Goal: Task Accomplishment & Management: Complete application form

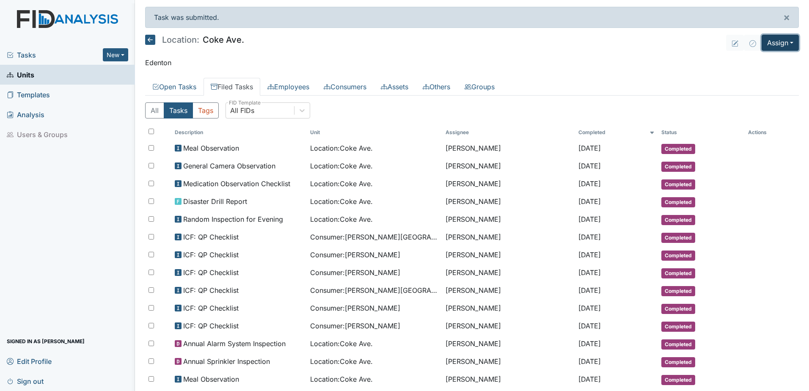
click at [772, 45] on button "Assign" at bounding box center [779, 43] width 37 height 16
click at [299, 85] on link "Employees" at bounding box center [288, 87] width 56 height 18
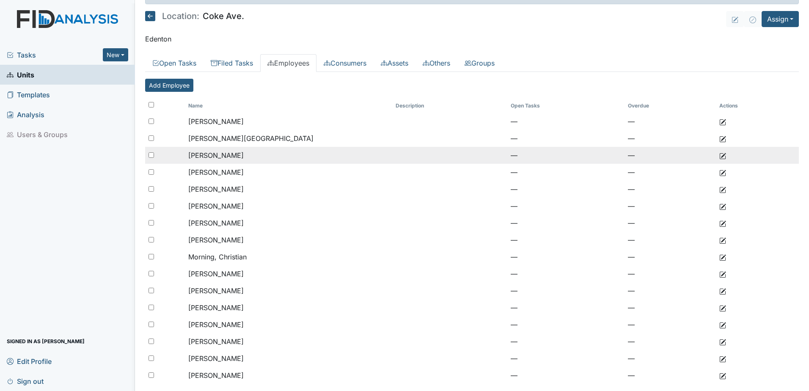
scroll to position [37, 0]
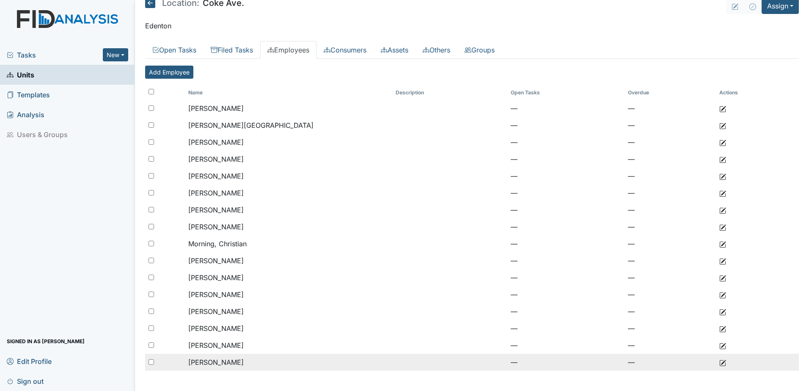
click at [291, 358] on td "Wynn, Serena" at bounding box center [288, 362] width 207 height 17
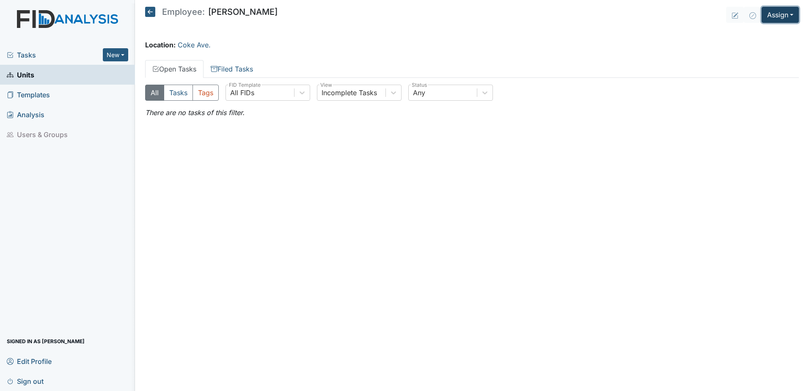
click at [782, 13] on button "Assign" at bounding box center [779, 15] width 37 height 16
click at [761, 37] on link "Assign Form" at bounding box center [759, 34] width 76 height 14
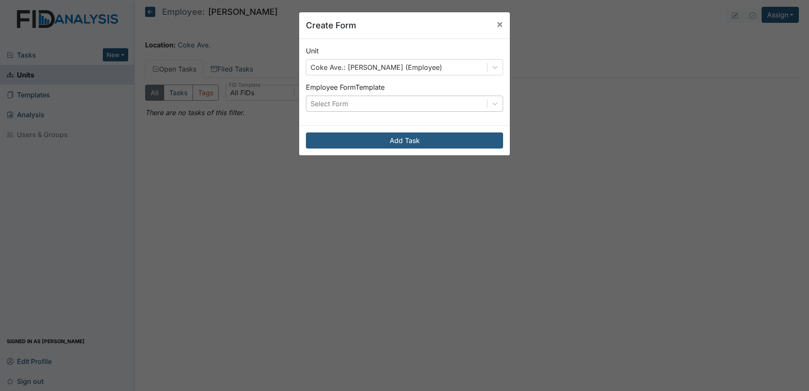
click at [342, 105] on div "Select Form" at bounding box center [329, 104] width 38 height 10
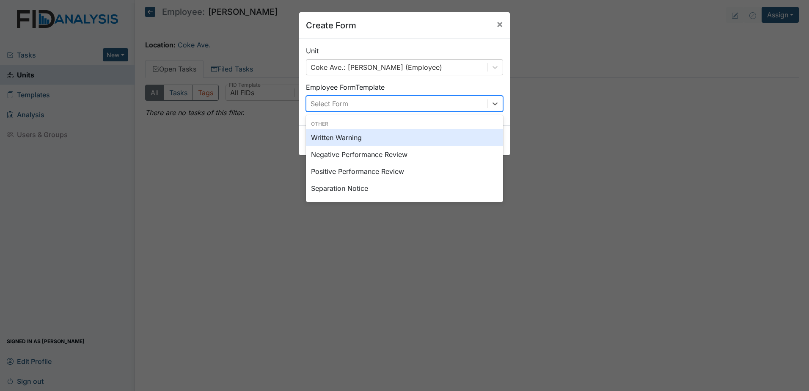
click at [347, 140] on div "Written Warning" at bounding box center [404, 137] width 197 height 17
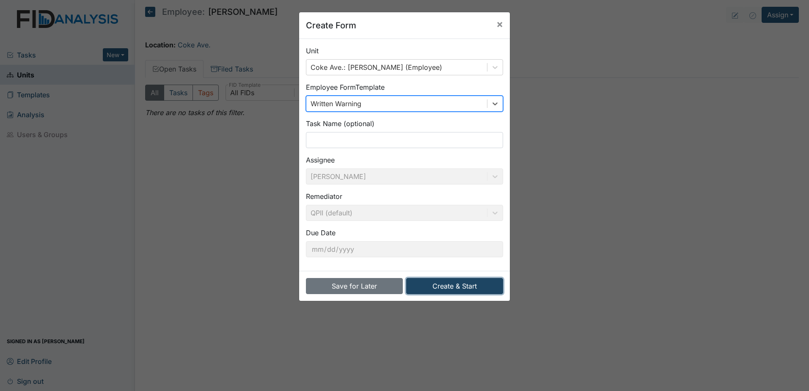
click at [468, 287] on button "Create & Start" at bounding box center [454, 286] width 97 height 16
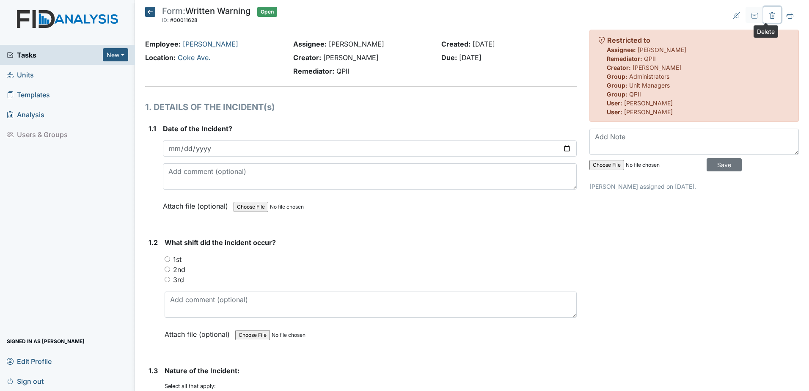
click at [769, 16] on icon at bounding box center [771, 15] width 5 height 6
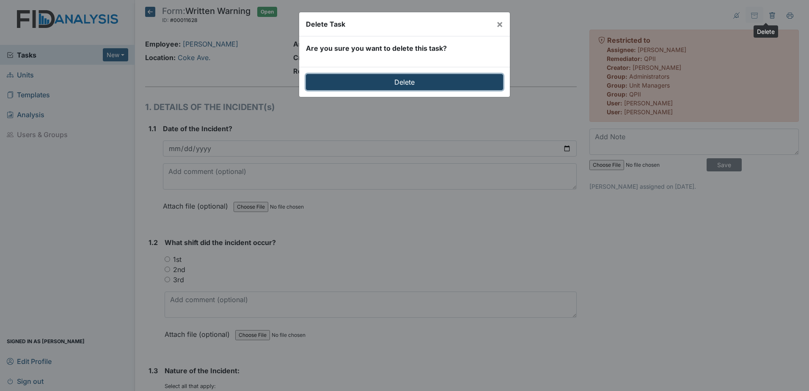
click at [470, 85] on input "Delete" at bounding box center [404, 82] width 197 height 16
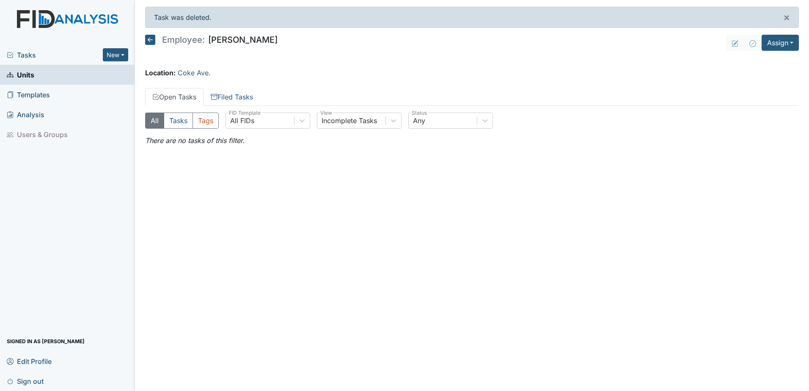
click at [152, 39] on icon at bounding box center [150, 40] width 10 height 10
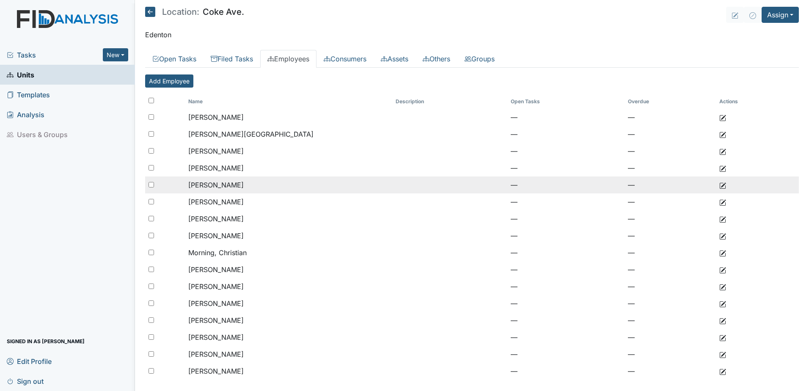
scroll to position [9, 0]
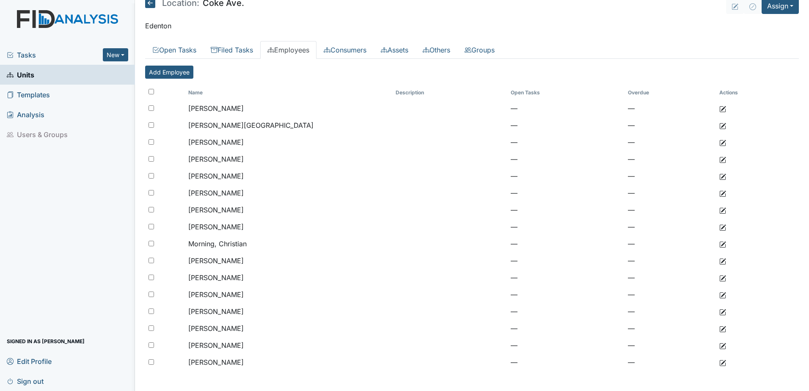
click at [153, 6] on icon at bounding box center [150, 3] width 10 height 10
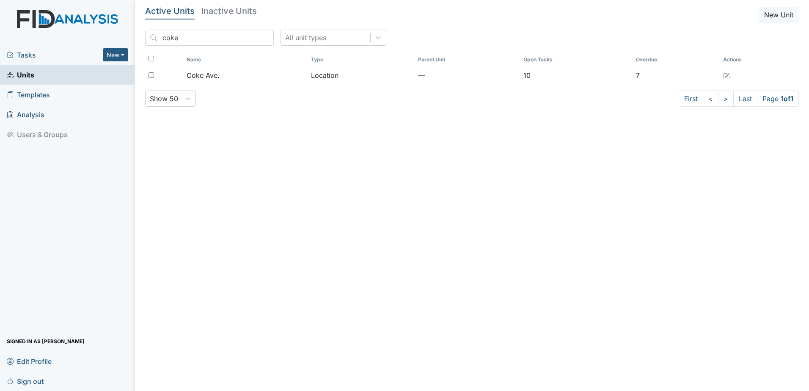
click at [55, 58] on span "Tasks" at bounding box center [55, 55] width 96 height 10
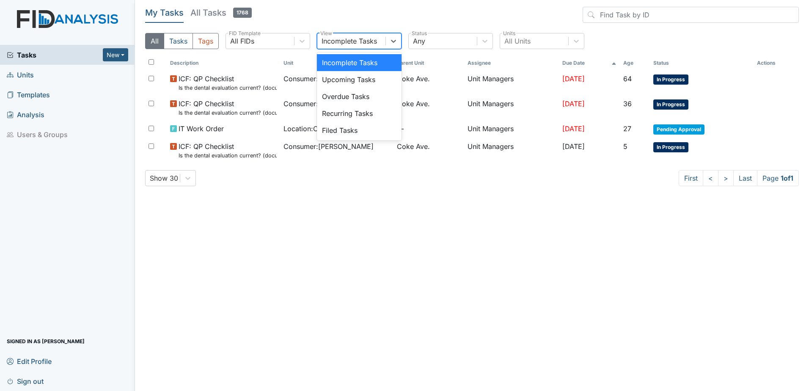
click at [357, 42] on div "Incomplete Tasks" at bounding box center [348, 41] width 55 height 10
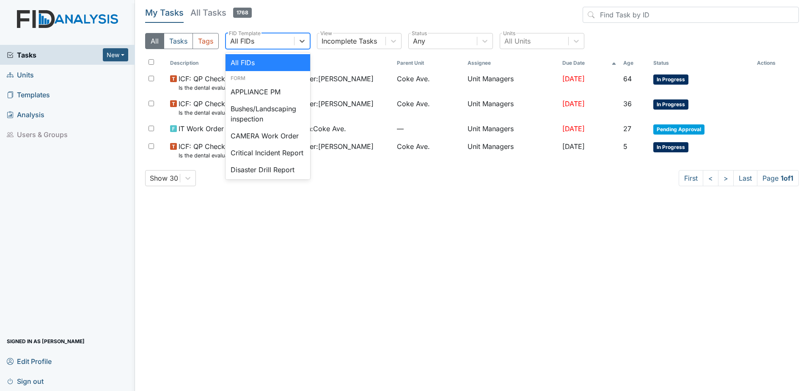
click at [255, 45] on div "All FIDs" at bounding box center [260, 40] width 68 height 15
click at [430, 46] on div "Any" at bounding box center [442, 40] width 68 height 15
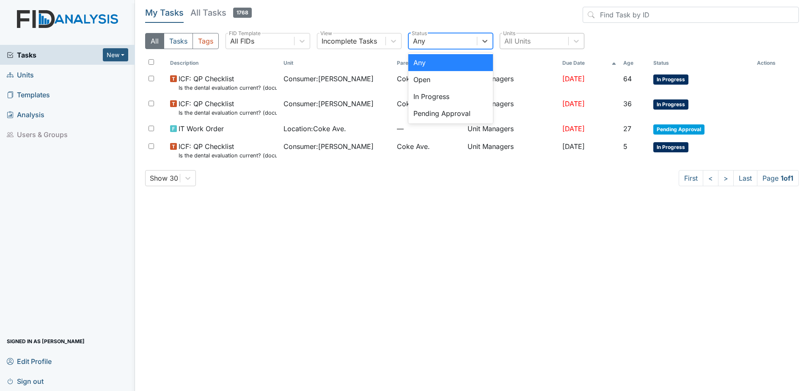
click at [556, 44] on div "All Units" at bounding box center [534, 40] width 68 height 15
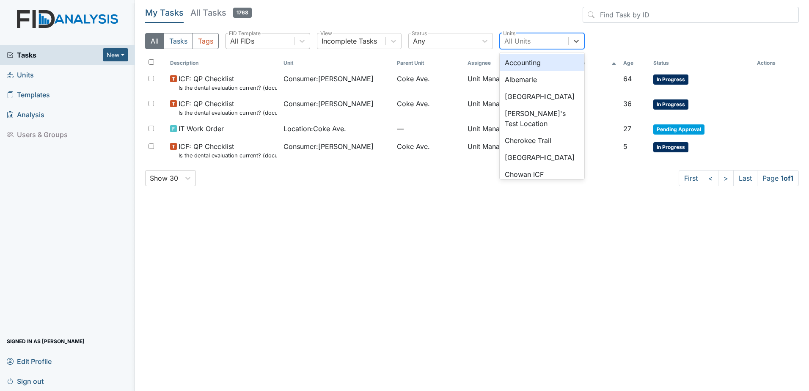
click at [248, 44] on div "All FIDs" at bounding box center [242, 41] width 24 height 10
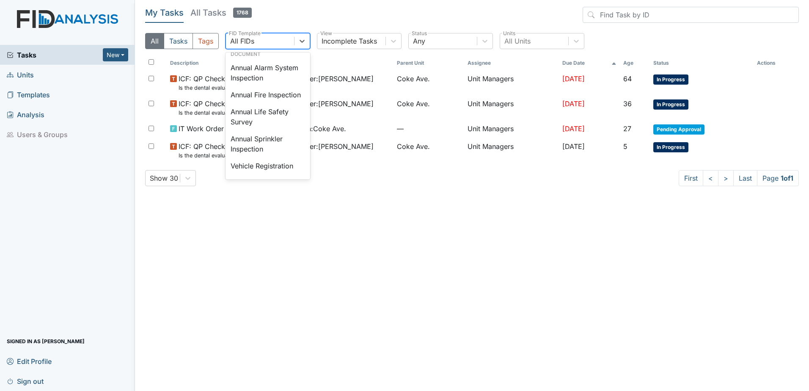
scroll to position [992, 0]
click at [310, 15] on header "My Tasks All Tasks 1768" at bounding box center [471, 16] width 653 height 19
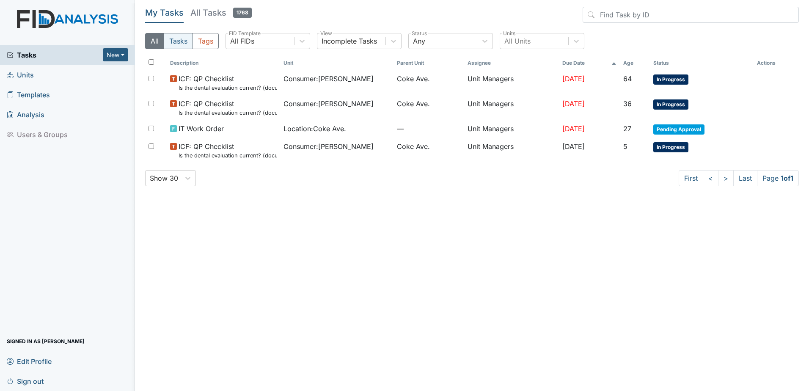
click at [181, 42] on button "Tasks" at bounding box center [178, 41] width 29 height 16
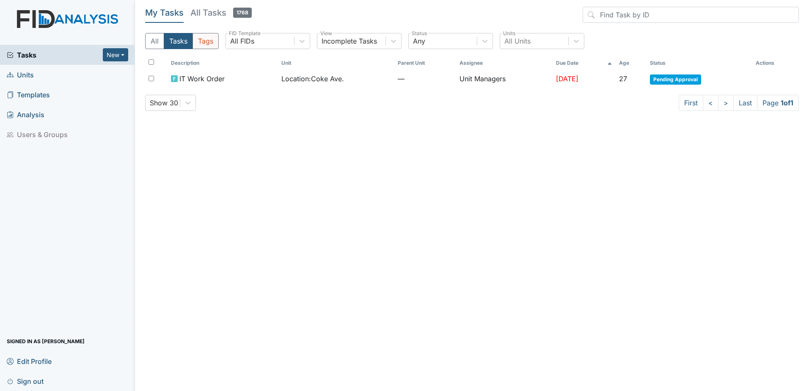
click at [210, 43] on button "Tags" at bounding box center [205, 41] width 26 height 16
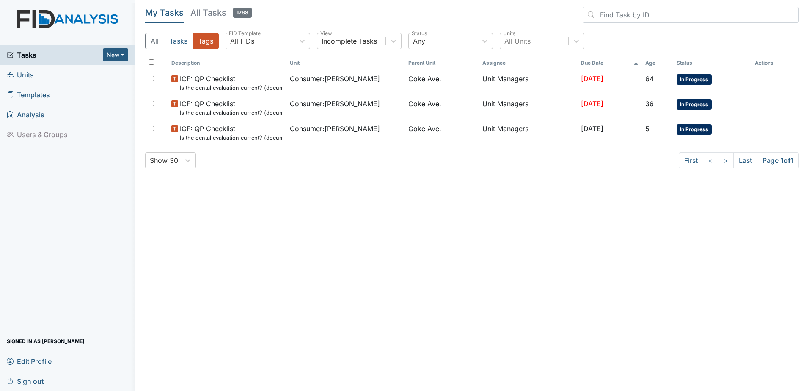
click at [27, 89] on span "Templates" at bounding box center [28, 94] width 43 height 13
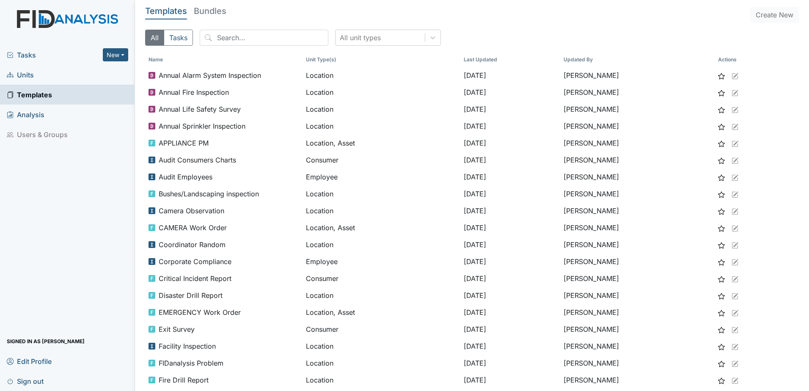
click at [24, 73] on span "Units" at bounding box center [20, 74] width 27 height 13
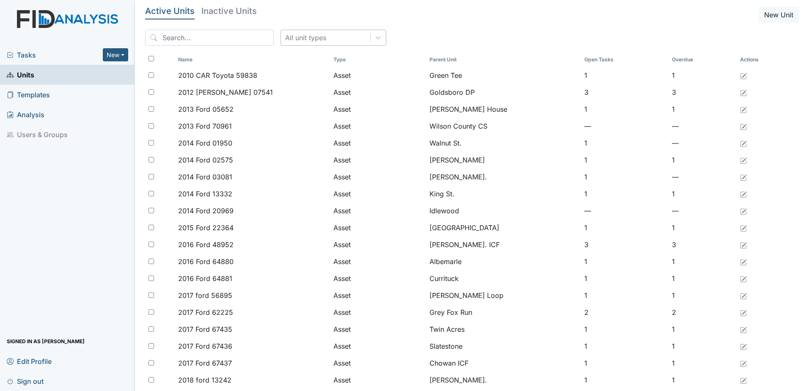
click at [301, 36] on div "All unit types" at bounding box center [305, 38] width 41 height 10
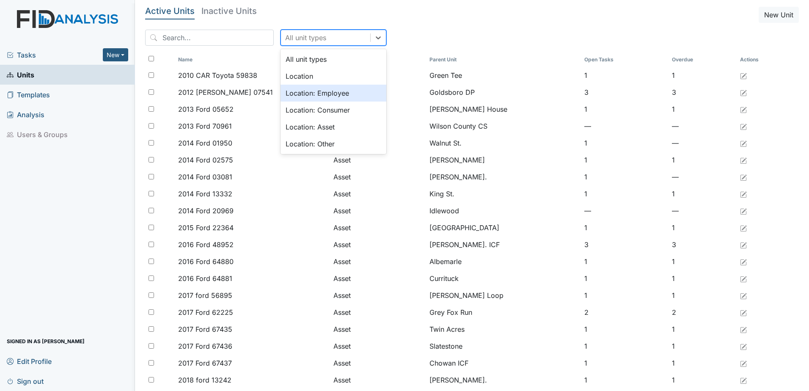
click at [315, 93] on div "Location: Employee" at bounding box center [333, 93] width 106 height 17
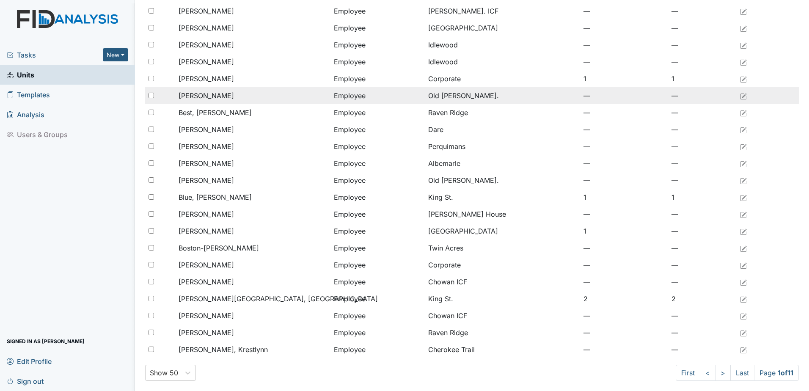
scroll to position [558, 0]
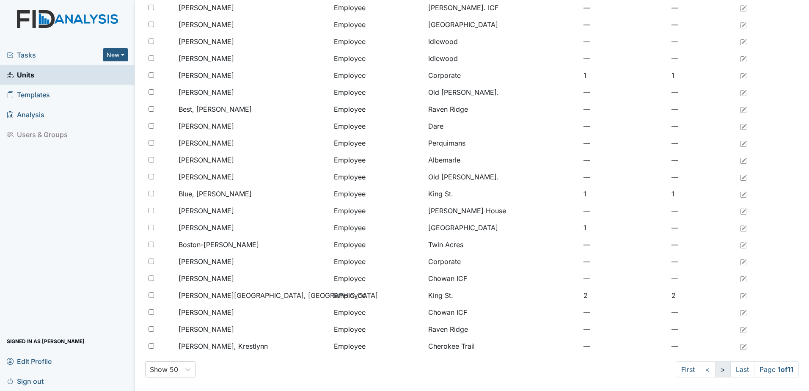
click at [718, 372] on link ">" at bounding box center [723, 369] width 16 height 16
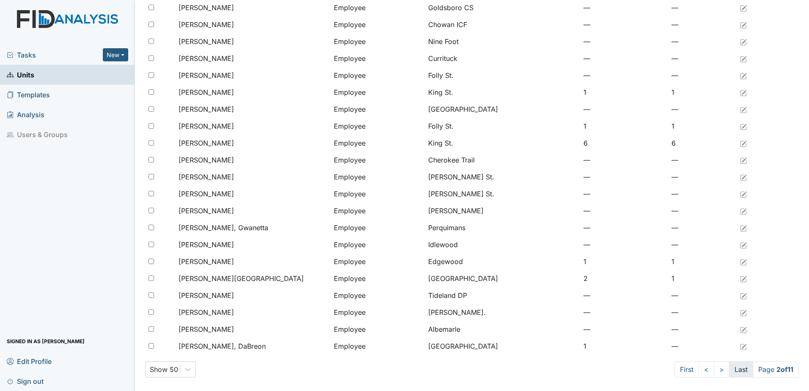
click at [734, 368] on link "Last" at bounding box center [741, 369] width 24 height 16
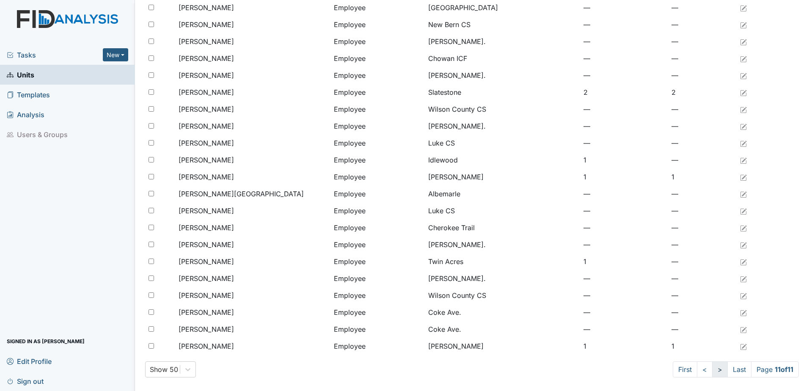
click at [712, 370] on link ">" at bounding box center [720, 369] width 16 height 16
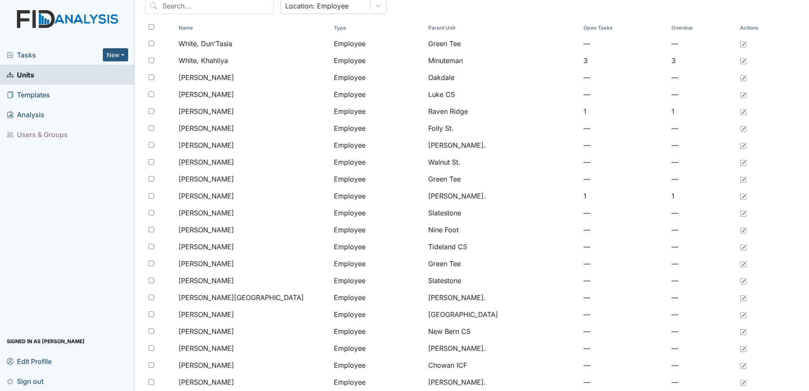
scroll to position [0, 0]
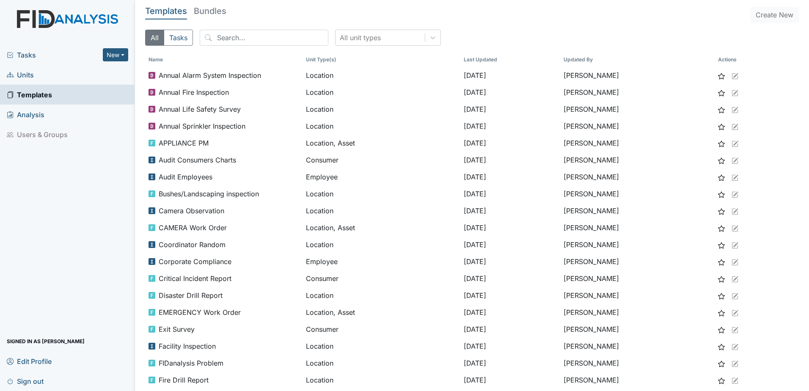
click at [74, 74] on link "Units" at bounding box center [67, 75] width 135 height 20
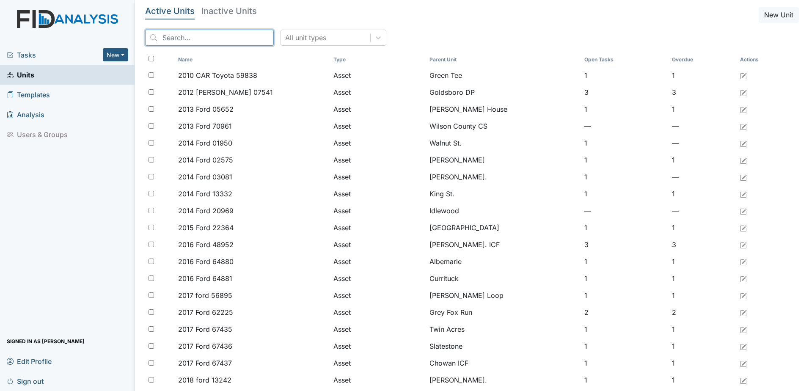
click at [216, 38] on input "search" at bounding box center [209, 38] width 129 height 16
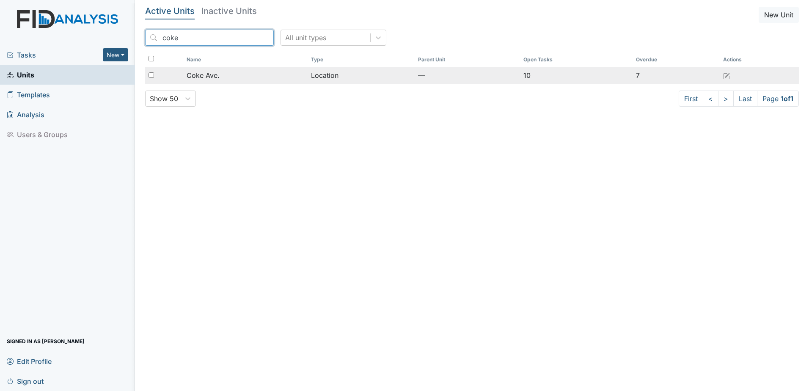
type input "coke"
click at [207, 71] on span "Coke Ave." at bounding box center [202, 75] width 33 height 10
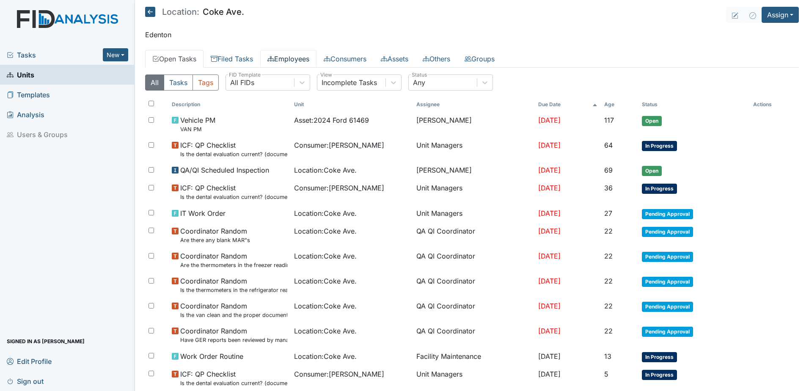
click at [310, 60] on link "Employees" at bounding box center [288, 59] width 56 height 18
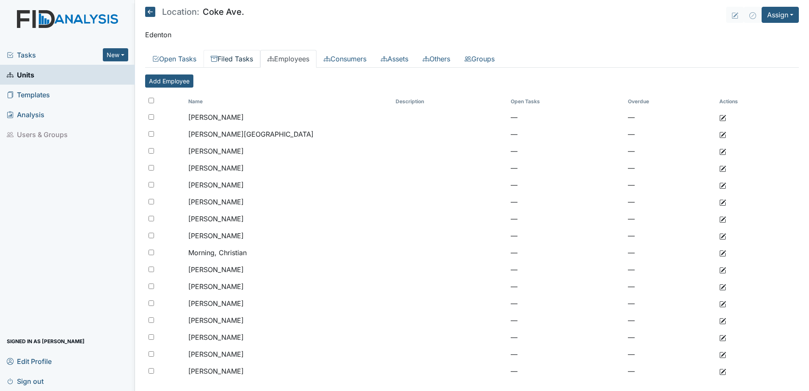
click at [236, 58] on link "Filed Tasks" at bounding box center [231, 59] width 57 height 18
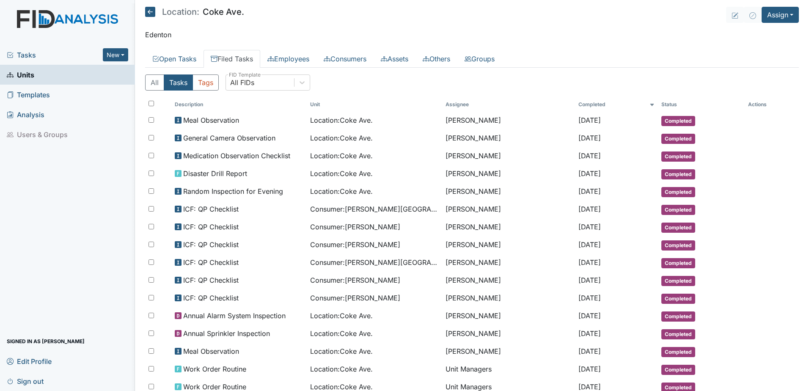
click at [32, 55] on span "Tasks" at bounding box center [55, 55] width 96 height 10
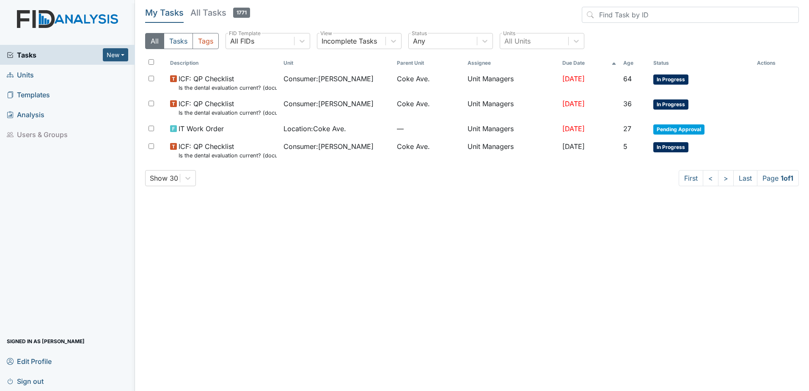
click at [27, 74] on span "Units" at bounding box center [20, 74] width 27 height 13
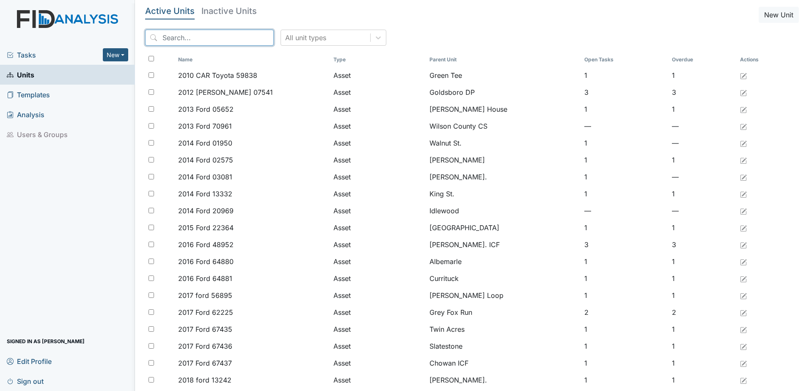
click at [236, 40] on input "search" at bounding box center [209, 38] width 129 height 16
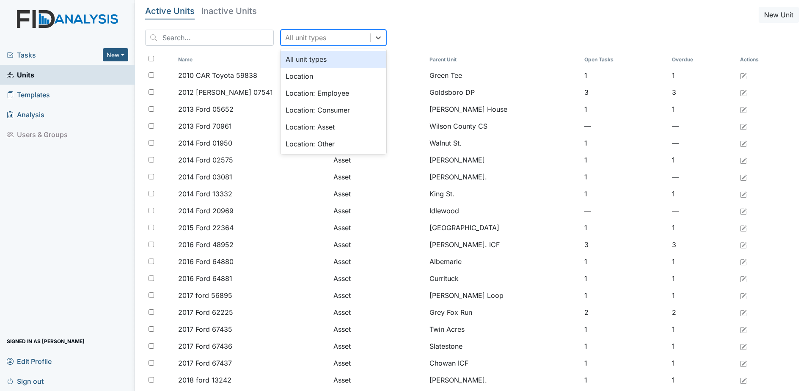
click at [322, 38] on div "All unit types" at bounding box center [325, 37] width 89 height 15
click at [313, 93] on div "Location: Employee" at bounding box center [333, 93] width 106 height 17
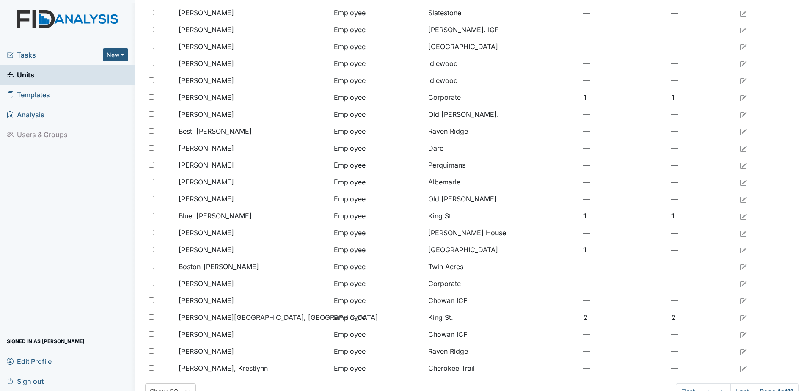
scroll to position [558, 0]
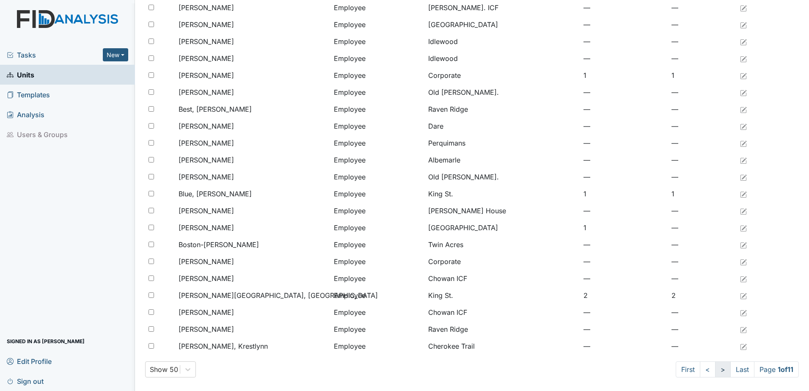
click at [717, 372] on link ">" at bounding box center [723, 369] width 16 height 16
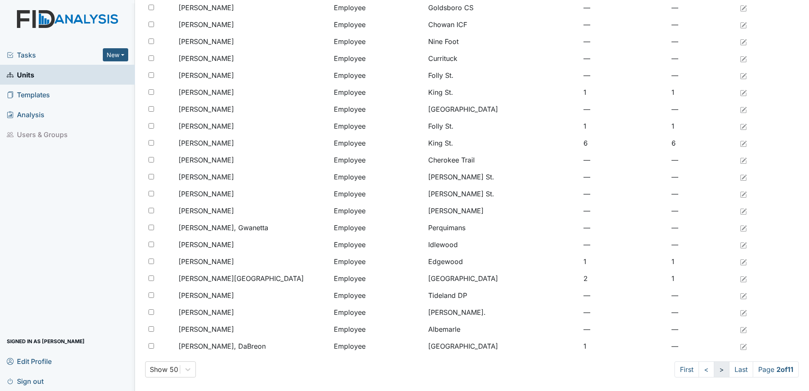
click at [717, 372] on link ">" at bounding box center [721, 369] width 16 height 16
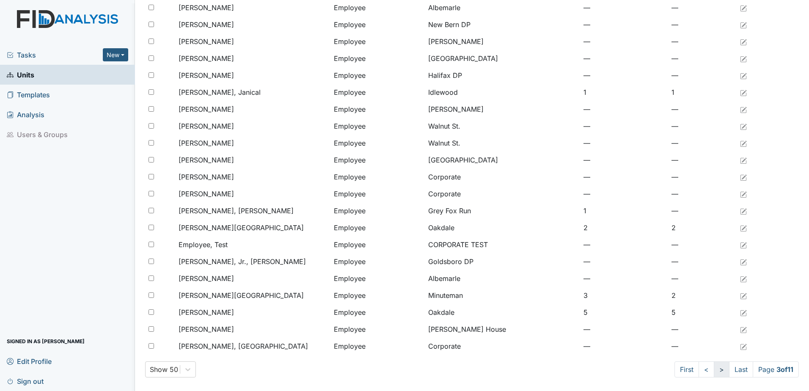
click at [717, 372] on link ">" at bounding box center [721, 369] width 16 height 16
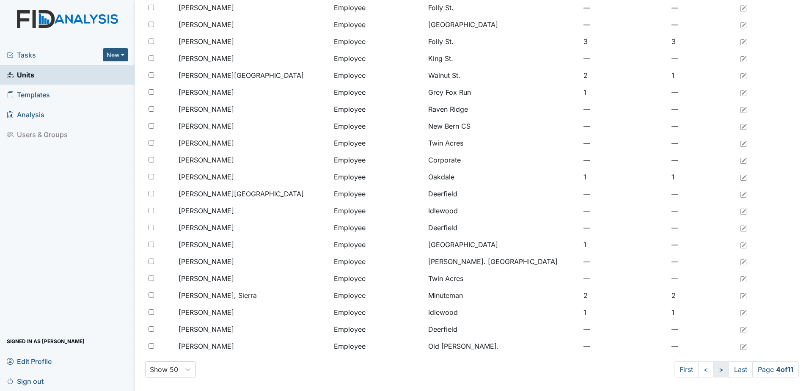
click at [717, 372] on link ">" at bounding box center [721, 369] width 16 height 16
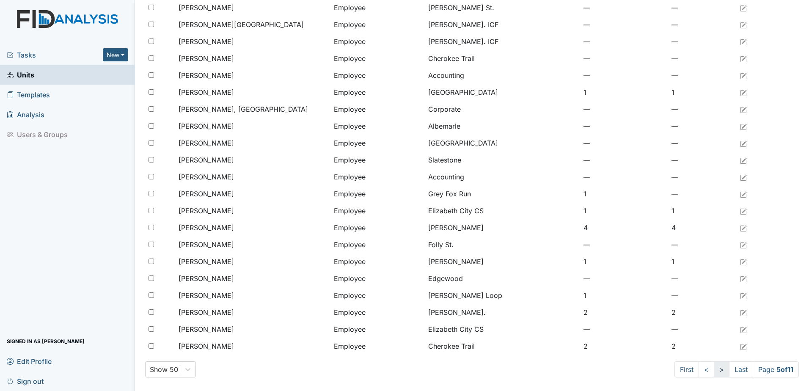
click at [717, 372] on link ">" at bounding box center [721, 369] width 16 height 16
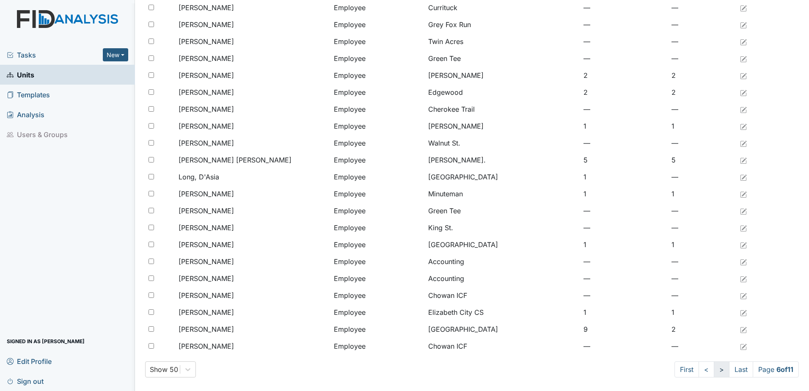
click at [717, 372] on link ">" at bounding box center [721, 369] width 16 height 16
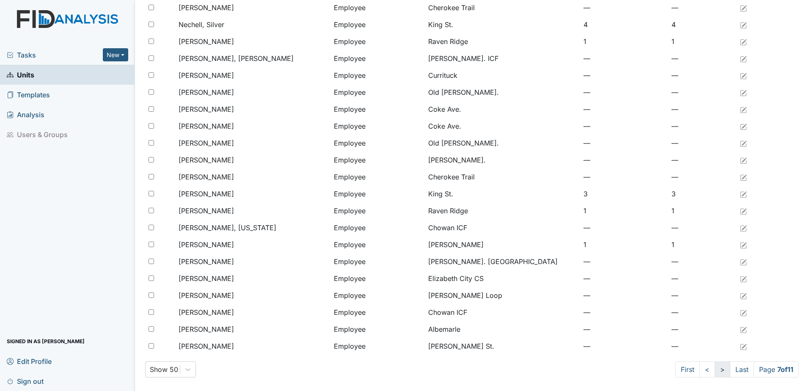
click at [717, 372] on link ">" at bounding box center [722, 369] width 16 height 16
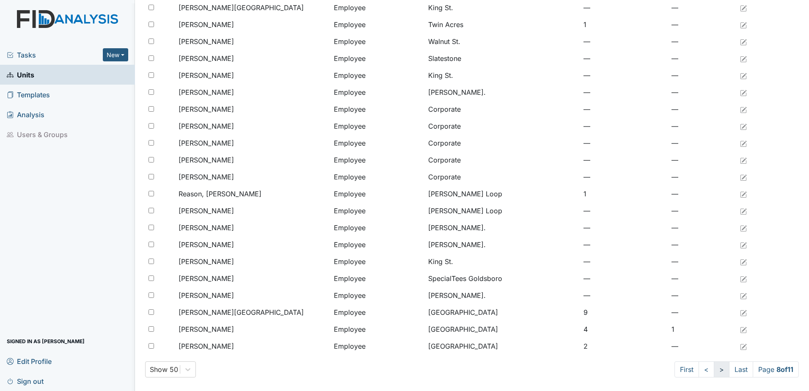
click at [717, 372] on link ">" at bounding box center [721, 369] width 16 height 16
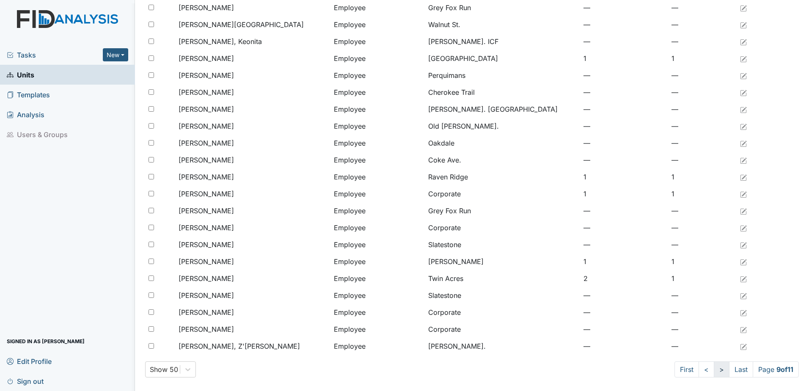
click at [717, 372] on link ">" at bounding box center [721, 369] width 16 height 16
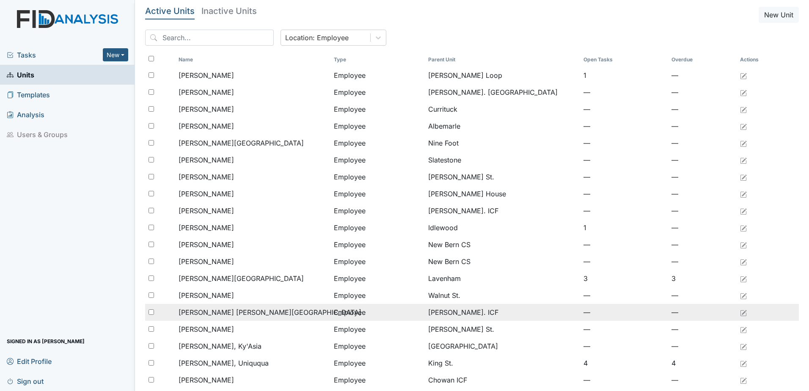
click at [642, 318] on td "—" at bounding box center [624, 312] width 88 height 17
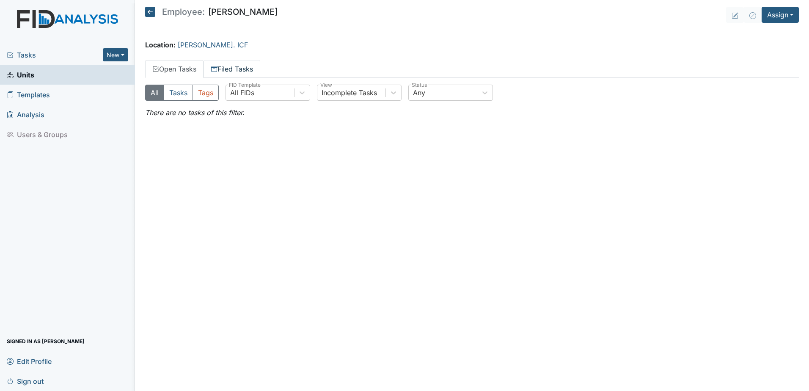
click at [245, 68] on link "Filed Tasks" at bounding box center [231, 69] width 57 height 18
click at [148, 12] on icon at bounding box center [150, 12] width 10 height 10
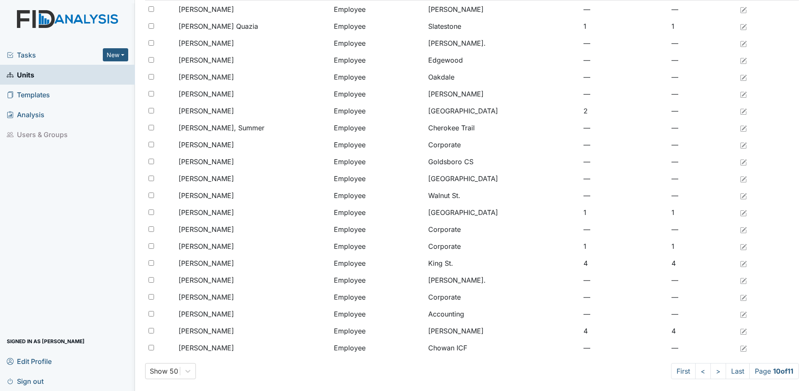
scroll to position [558, 0]
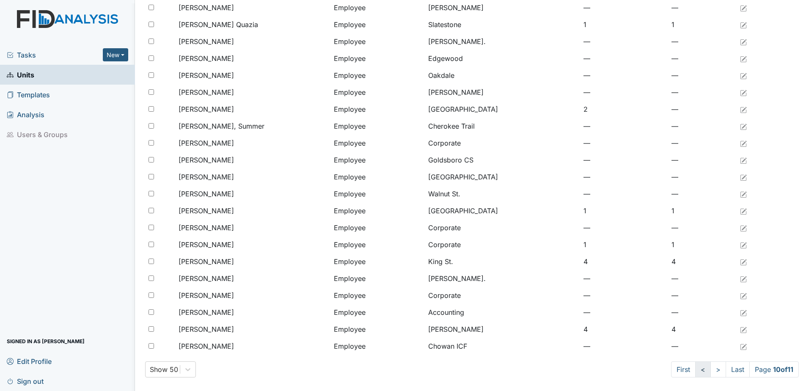
click at [695, 367] on link "<" at bounding box center [703, 369] width 16 height 16
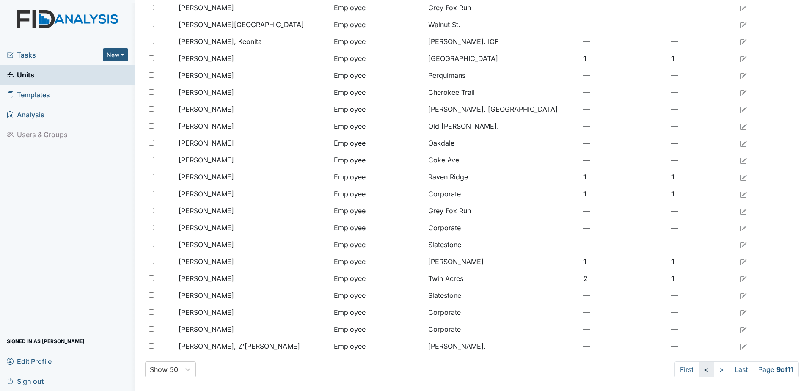
click at [698, 367] on link "<" at bounding box center [706, 369] width 16 height 16
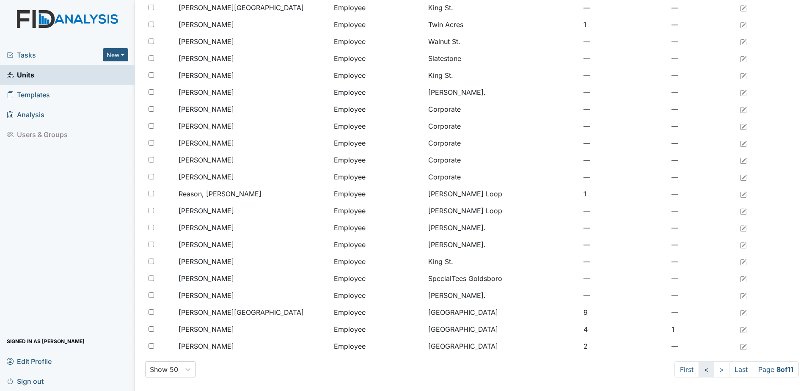
click at [698, 367] on link "<" at bounding box center [706, 369] width 16 height 16
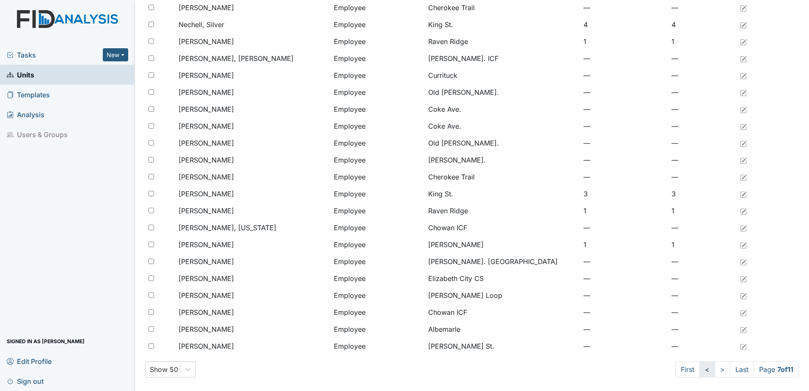
click at [699, 367] on link "<" at bounding box center [707, 369] width 16 height 16
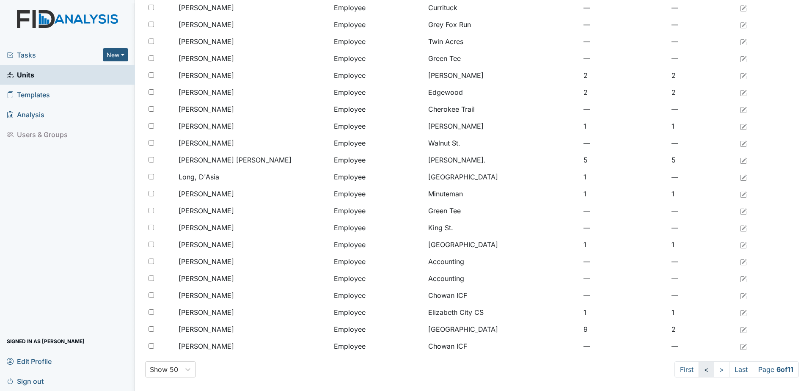
click at [698, 367] on link "<" at bounding box center [706, 369] width 16 height 16
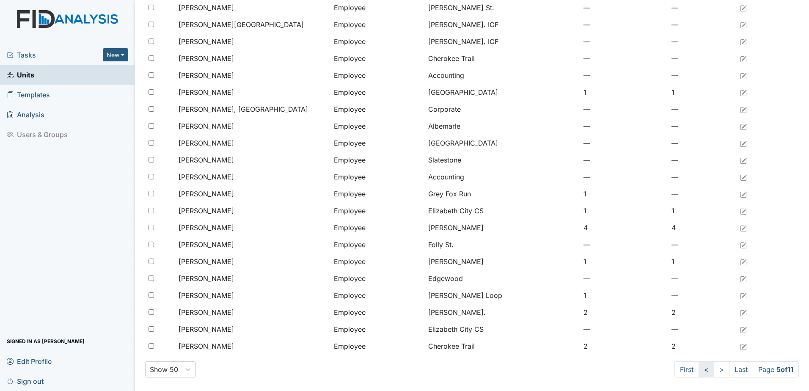
click at [698, 367] on link "<" at bounding box center [706, 369] width 16 height 16
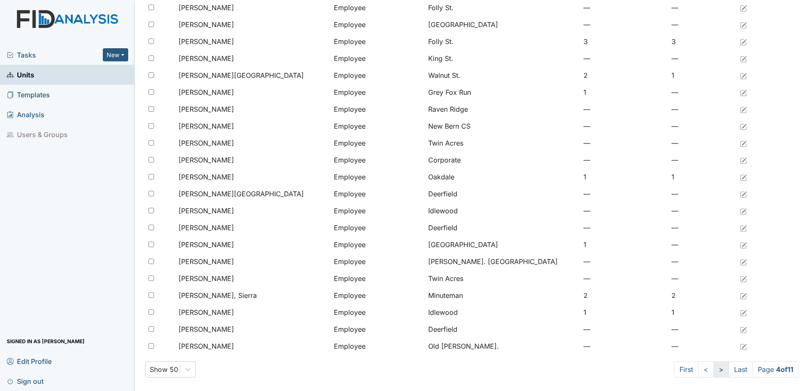
click at [713, 368] on link ">" at bounding box center [721, 369] width 16 height 16
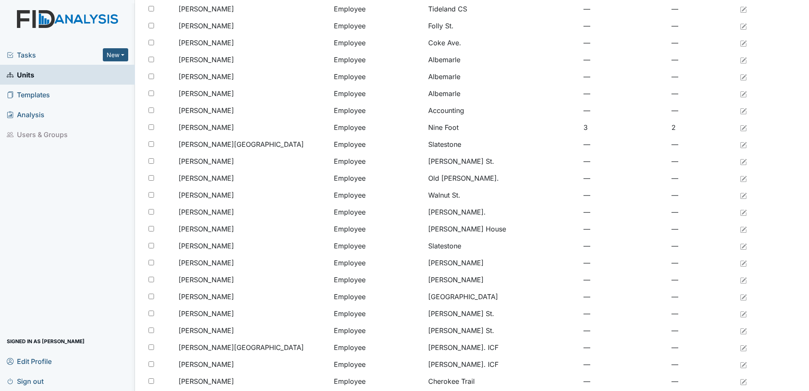
scroll to position [220, 0]
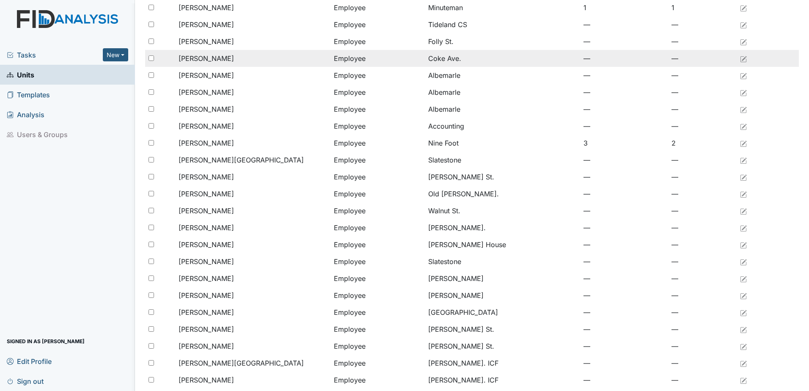
click at [241, 55] on div "Holley, Erika" at bounding box center [252, 58] width 148 height 10
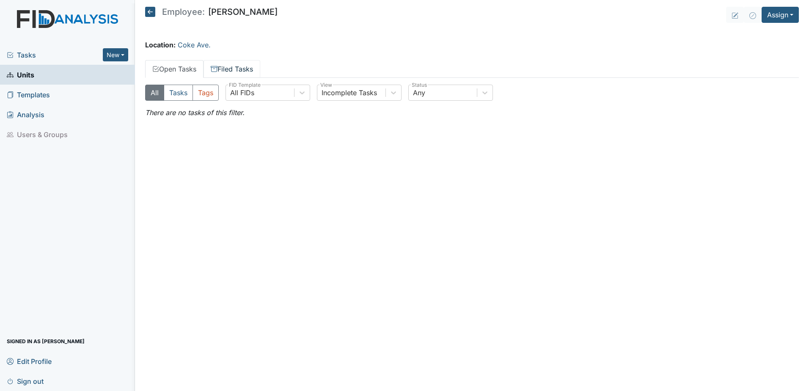
click at [236, 68] on link "Filed Tasks" at bounding box center [231, 69] width 57 height 18
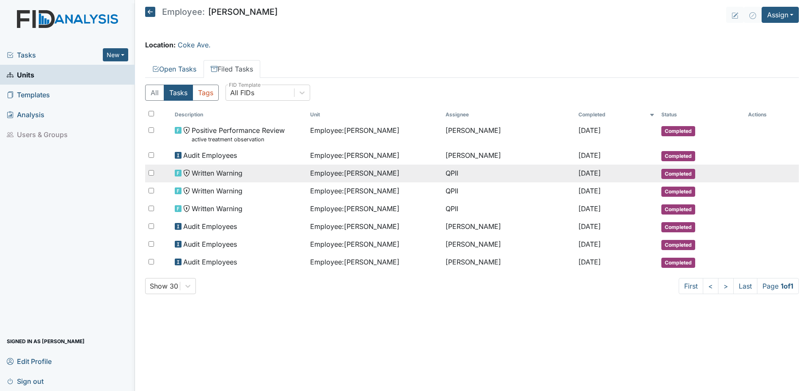
click at [578, 177] on span "[DATE]" at bounding box center [589, 173] width 22 height 8
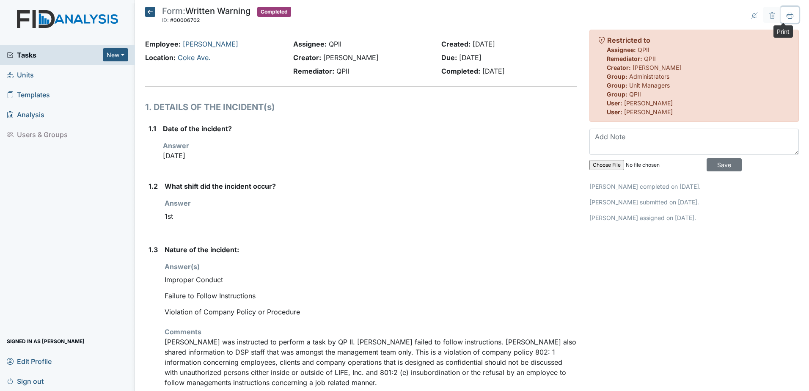
click at [787, 14] on button at bounding box center [790, 15] width 18 height 16
click at [149, 12] on icon at bounding box center [150, 12] width 10 height 10
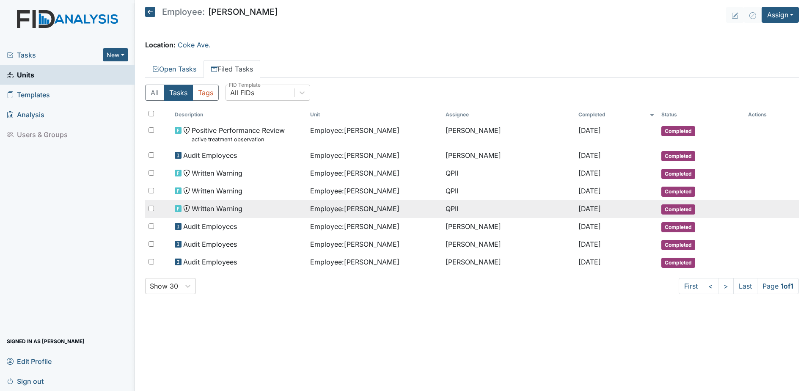
click at [325, 206] on span "Employee : Holley, Erika" at bounding box center [354, 208] width 89 height 10
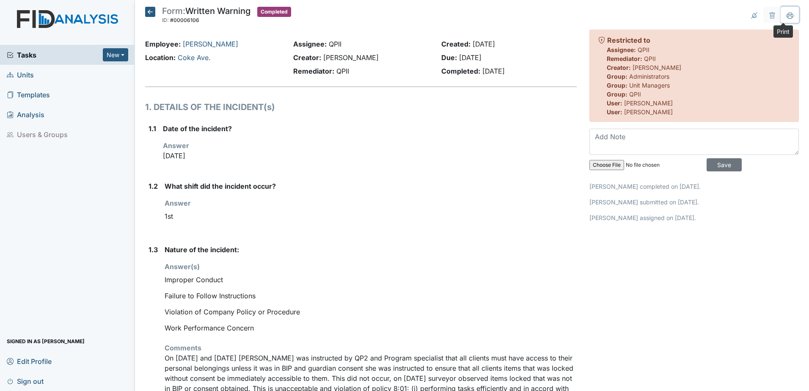
click at [786, 13] on icon at bounding box center [789, 15] width 7 height 7
click at [154, 13] on icon at bounding box center [150, 12] width 10 height 10
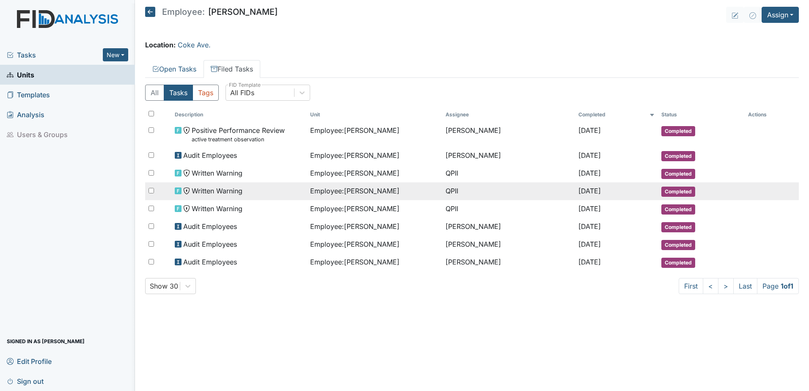
click at [537, 192] on td "QPII" at bounding box center [508, 191] width 133 height 18
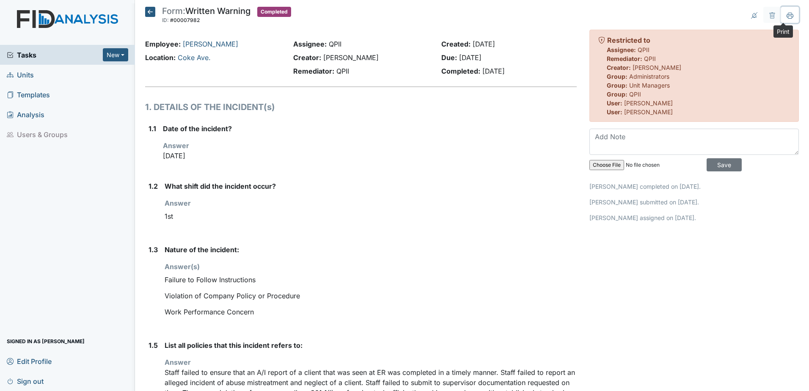
click at [786, 17] on icon at bounding box center [789, 15] width 7 height 7
click at [149, 15] on icon at bounding box center [150, 12] width 10 height 10
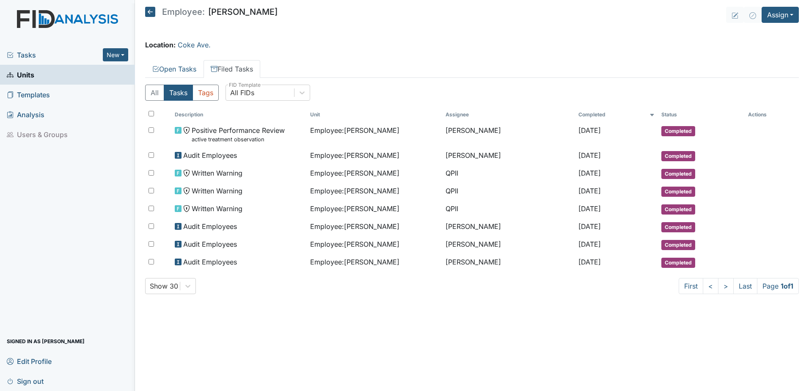
click at [151, 16] on icon at bounding box center [150, 12] width 10 height 10
